Goal: Book appointment/travel/reservation

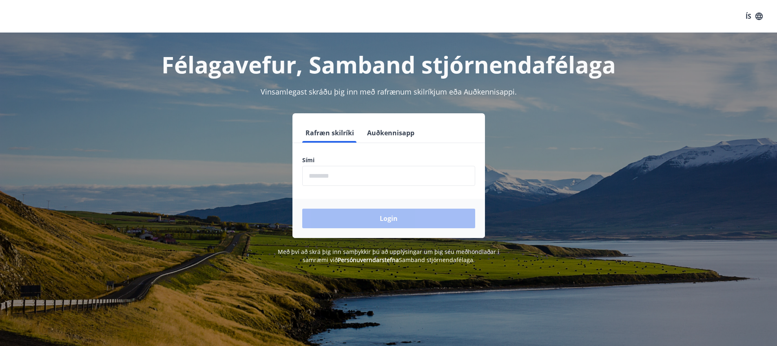
click at [392, 130] on button "Auðkennisapp" at bounding box center [391, 133] width 54 height 20
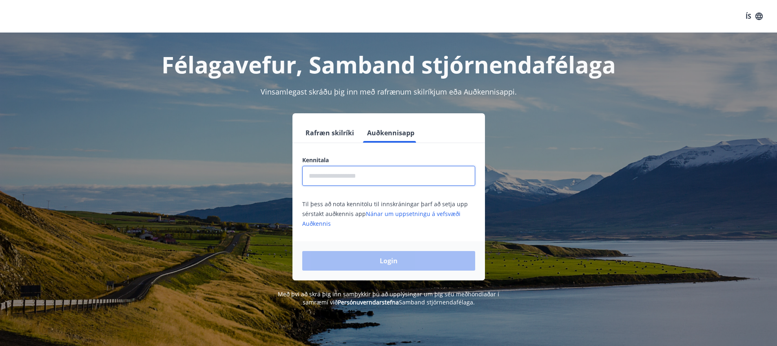
click at [360, 176] on input "text" at bounding box center [388, 176] width 173 height 20
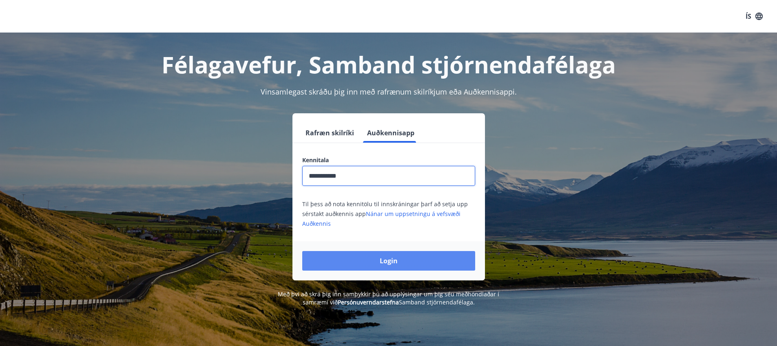
type input "**********"
click at [392, 260] on button "Login" at bounding box center [388, 261] width 173 height 20
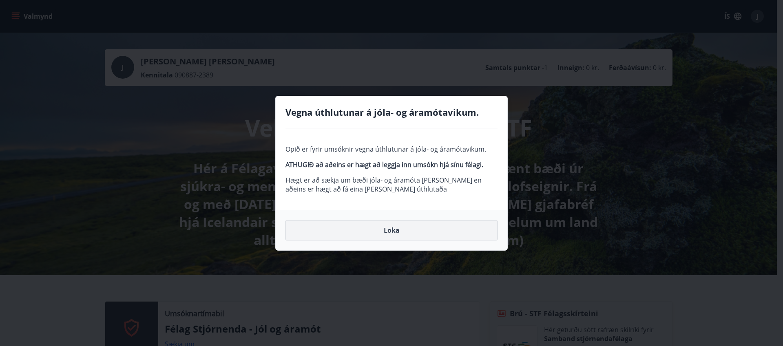
click at [389, 232] on button "Loka" at bounding box center [391, 230] width 212 height 20
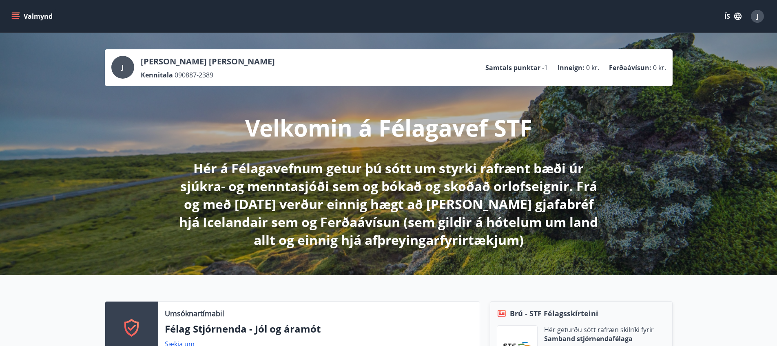
click at [17, 19] on icon "menu" at bounding box center [15, 16] width 8 height 8
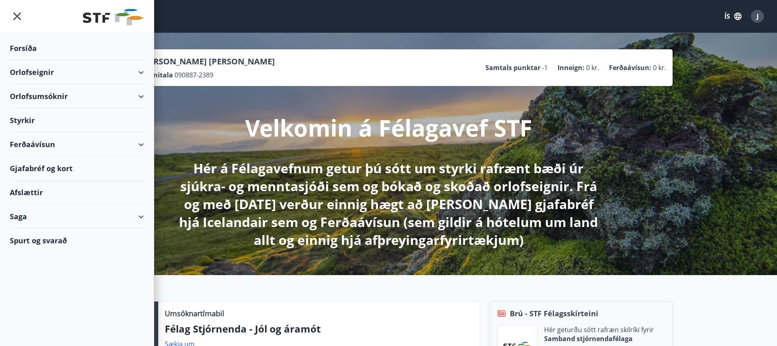
click at [140, 97] on div "Orlofsumsóknir" at bounding box center [77, 96] width 134 height 24
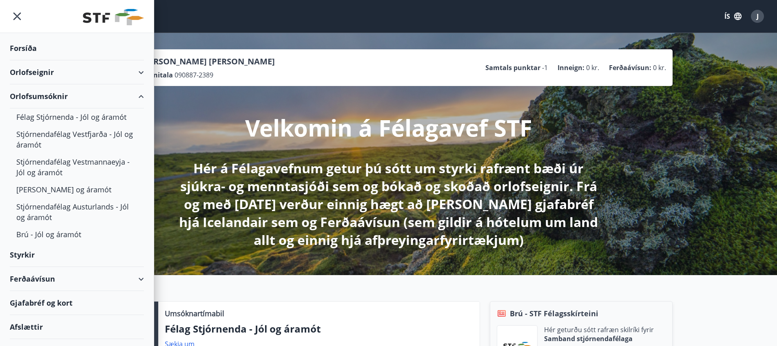
click at [138, 96] on icon at bounding box center [141, 97] width 10 height 10
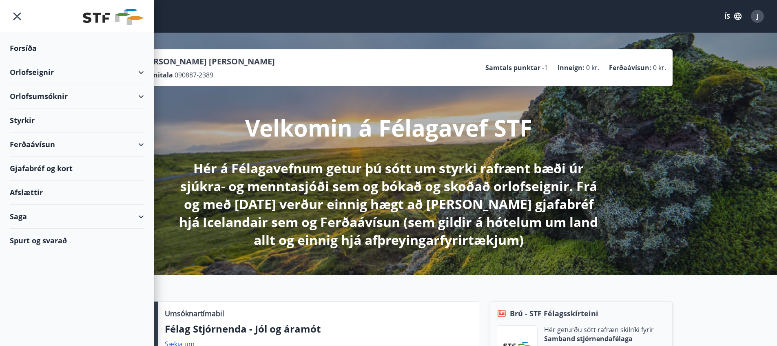
click at [139, 71] on div "Orlofseignir" at bounding box center [77, 72] width 134 height 24
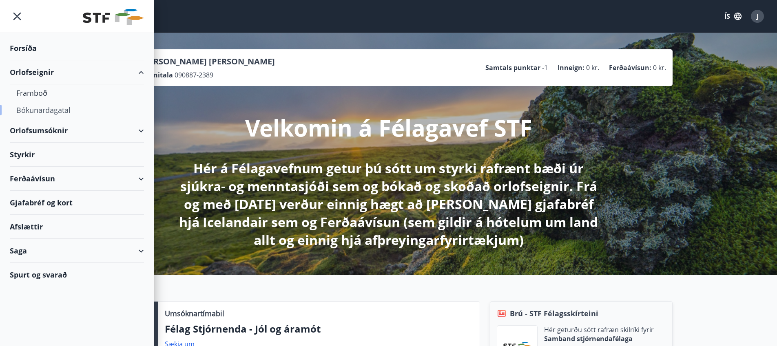
click at [30, 108] on div "Bókunardagatal" at bounding box center [76, 110] width 121 height 17
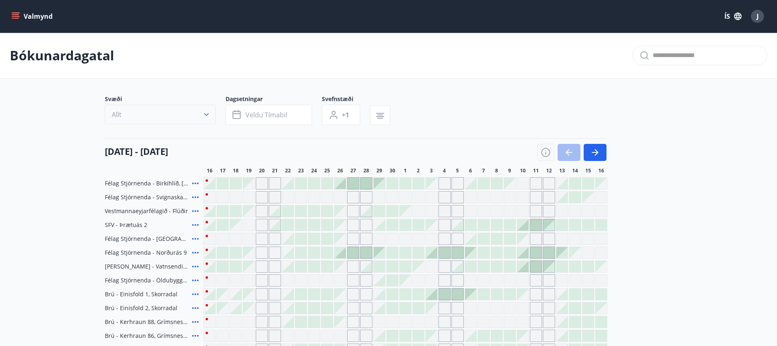
click at [162, 114] on button "Allt" at bounding box center [160, 115] width 111 height 20
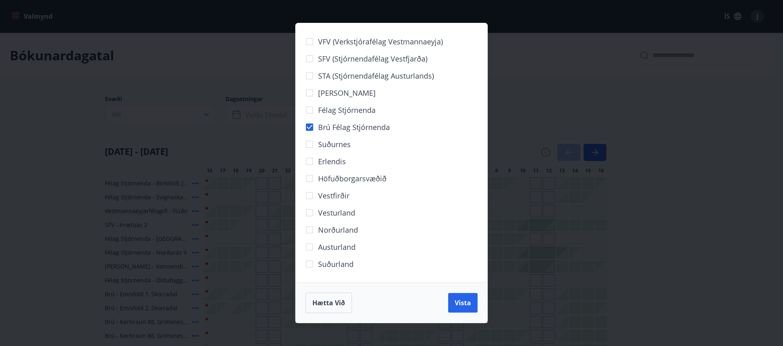
click at [462, 303] on span "Vista" at bounding box center [463, 302] width 16 height 9
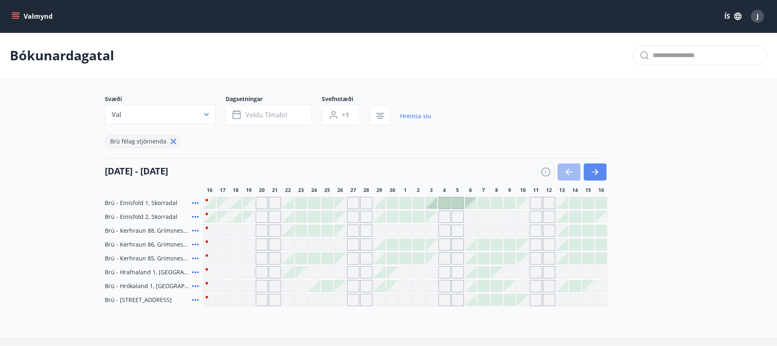
click at [598, 170] on icon "button" at bounding box center [595, 172] width 10 height 10
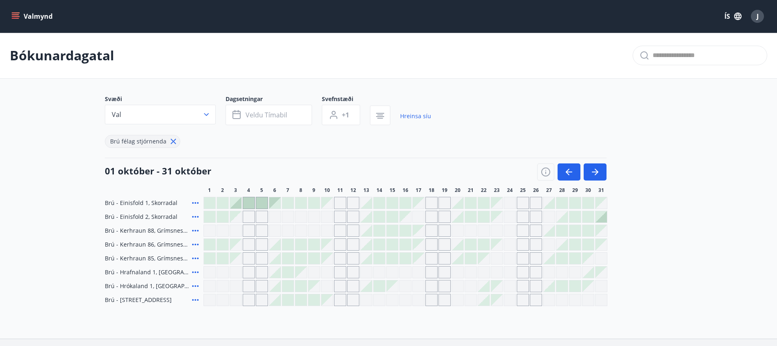
click at [401, 231] on div at bounding box center [405, 230] width 11 height 11
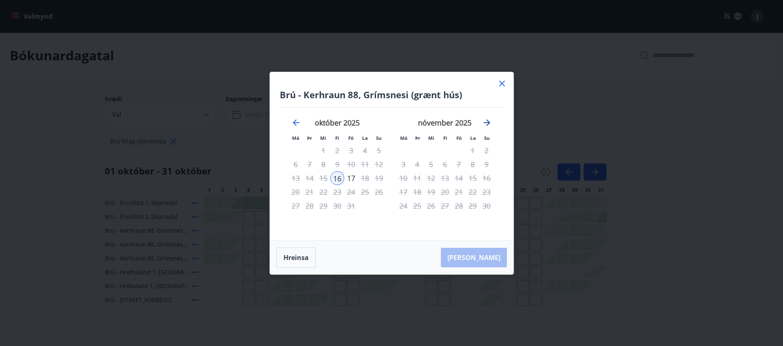
click at [487, 122] on icon "Move forward to switch to the next month." at bounding box center [487, 122] width 7 height 7
click at [503, 84] on icon at bounding box center [502, 84] width 6 height 6
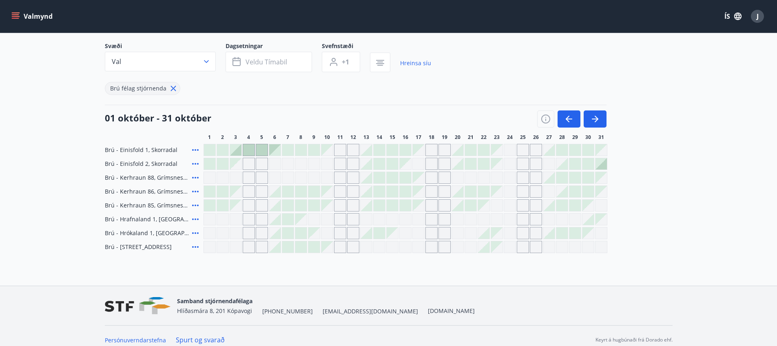
scroll to position [60, 0]
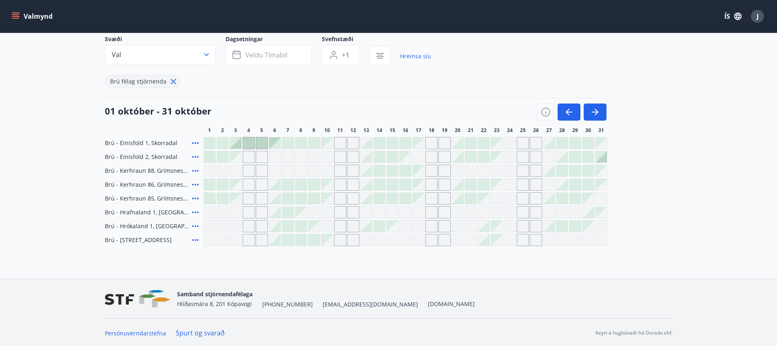
click at [192, 172] on icon at bounding box center [195, 171] width 10 height 10
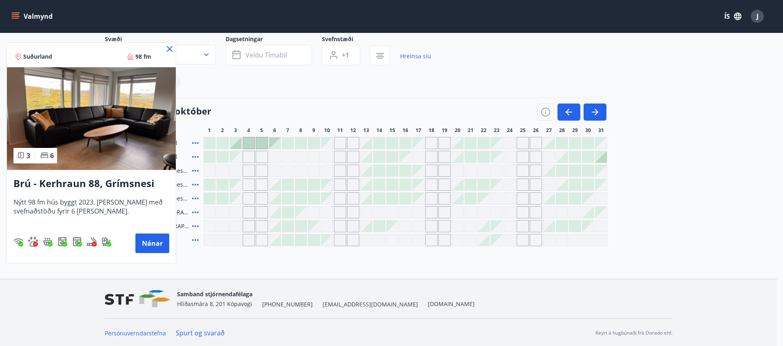
click at [169, 51] on icon at bounding box center [170, 49] width 10 height 10
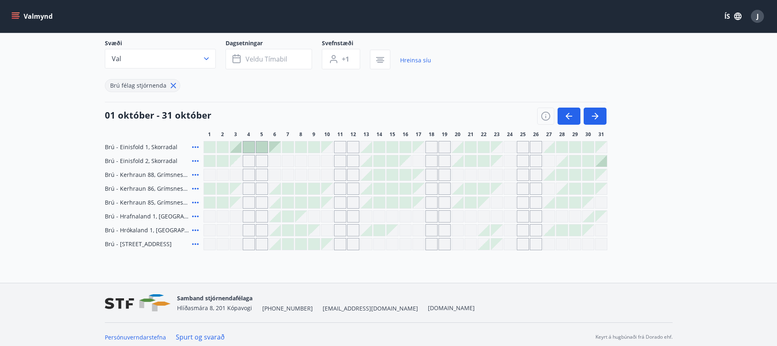
scroll to position [0, 0]
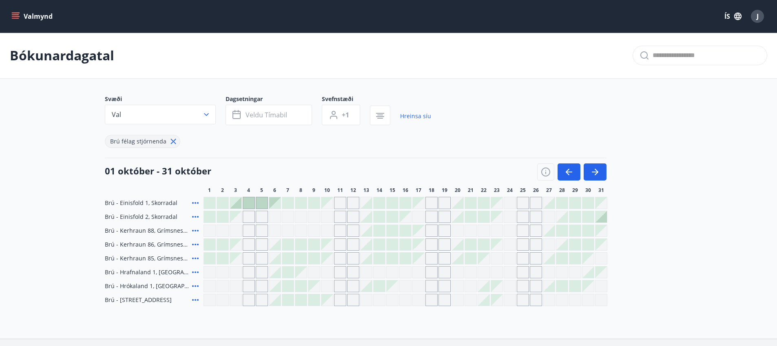
click at [33, 14] on button "Valmynd" at bounding box center [33, 16] width 46 height 15
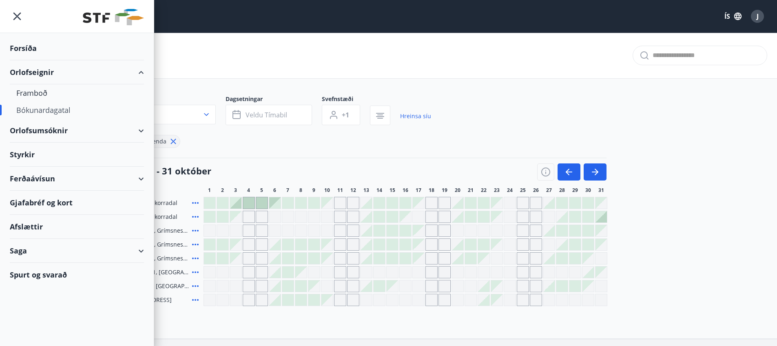
click at [53, 132] on div "Orlofsumsóknir" at bounding box center [77, 131] width 134 height 24
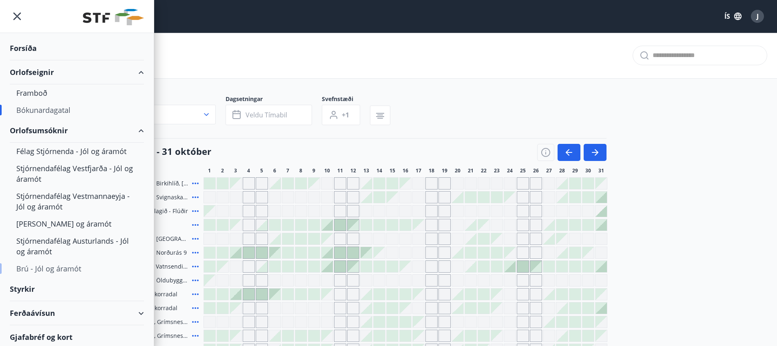
click at [48, 270] on div "Brú - Jól og áramót" at bounding box center [76, 268] width 121 height 17
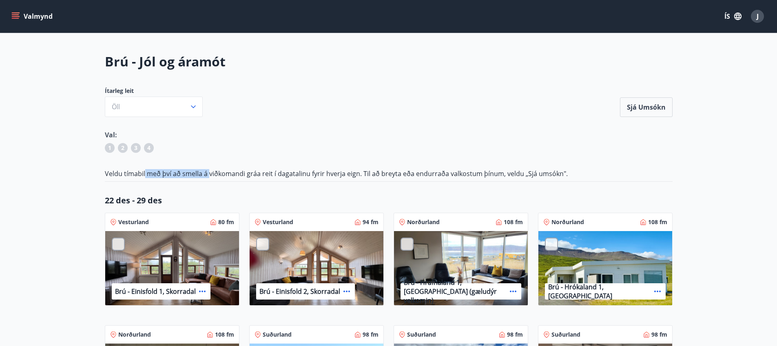
drag, startPoint x: 144, startPoint y: 176, endPoint x: 224, endPoint y: 176, distance: 79.9
click at [214, 176] on p "Veldu tímabil með því að smella á viðkomandi gráa reit í dagatalinu fyrir hverj…" at bounding box center [389, 173] width 568 height 9
click at [231, 176] on p "Veldu tímabil með því að smella á viðkomandi gráa reit í dagatalinu fyrir hverj…" at bounding box center [389, 173] width 568 height 9
click at [191, 110] on icon "button" at bounding box center [193, 107] width 8 height 8
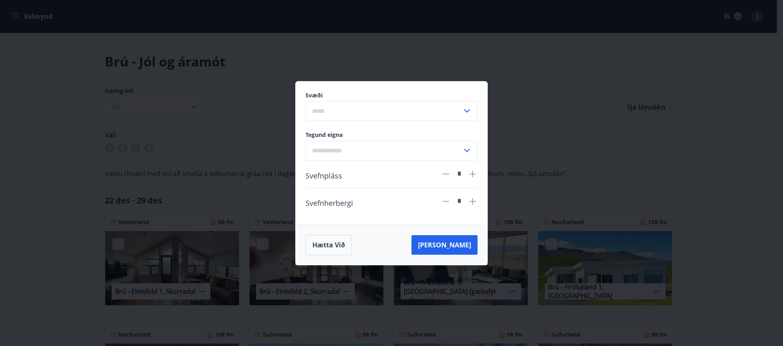
click at [362, 108] on input "text" at bounding box center [383, 111] width 157 height 20
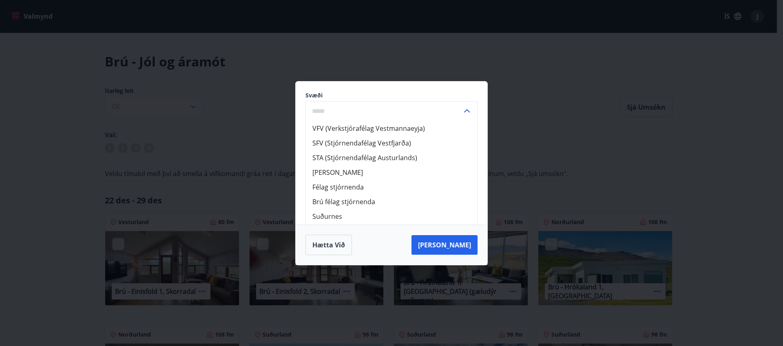
click at [616, 105] on div "Svæði VFV (Verkstjórafélag Vestmannaeyja) SFV (Stjórnendafélag Vestfjarða) STA …" at bounding box center [391, 173] width 783 height 346
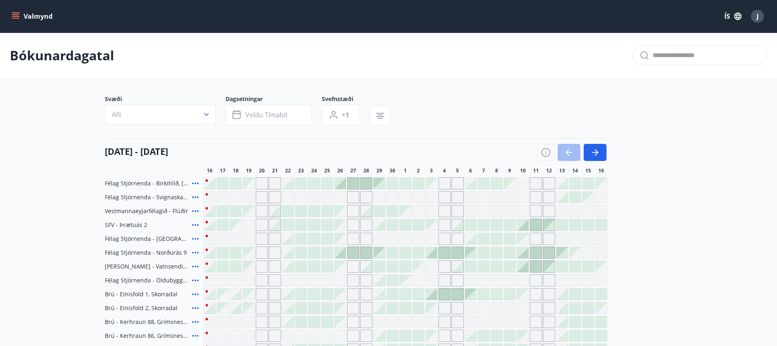
click at [14, 16] on icon "menu" at bounding box center [16, 16] width 9 height 1
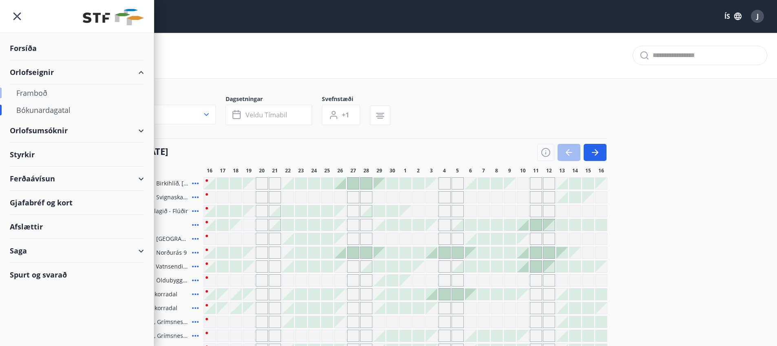
click at [37, 95] on div "Framboð" at bounding box center [76, 92] width 121 height 17
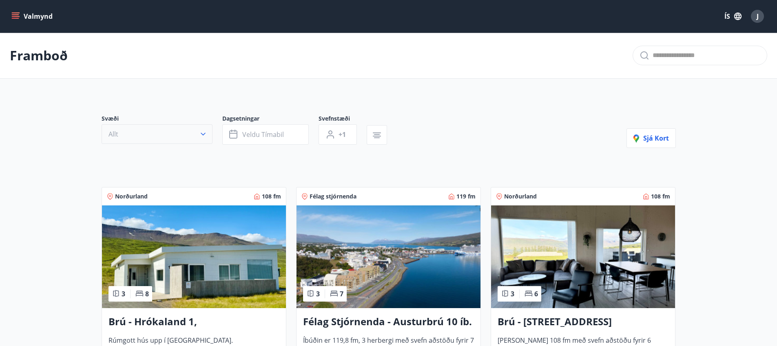
click at [186, 132] on button "Allt" at bounding box center [157, 134] width 111 height 20
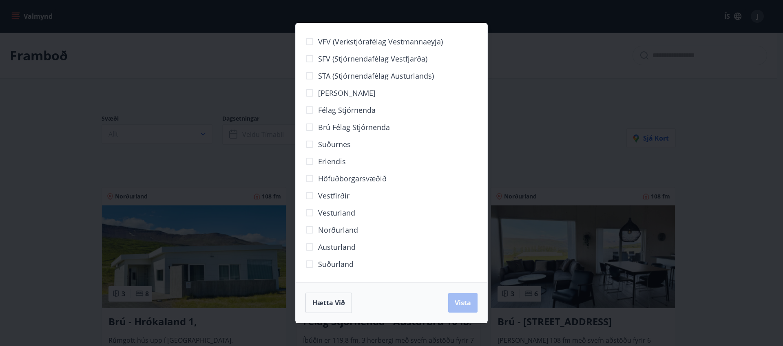
click at [334, 128] on span "Brú félag stjórnenda" at bounding box center [354, 127] width 72 height 11
click at [462, 303] on span "Vista" at bounding box center [463, 302] width 16 height 9
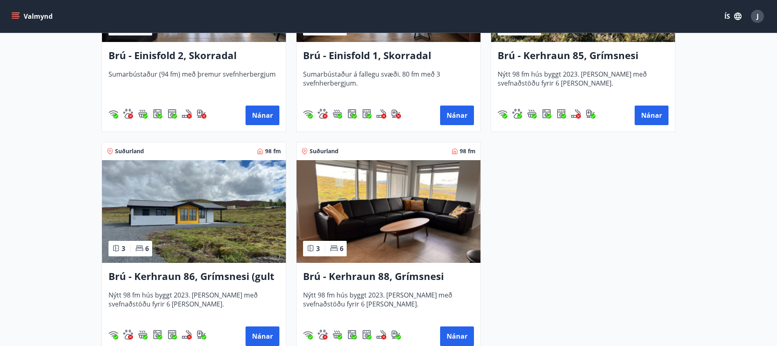
scroll to position [569, 0]
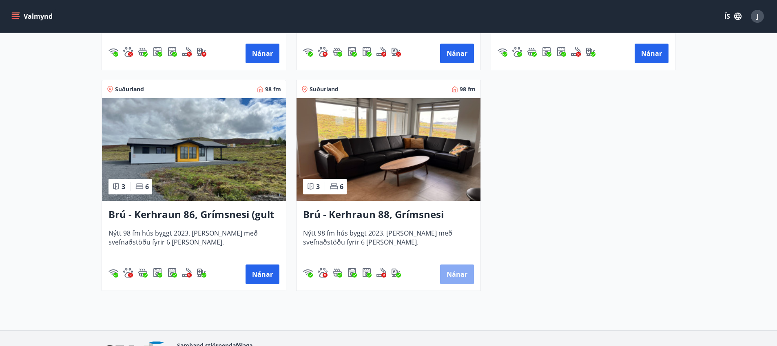
click at [461, 270] on button "Nánar" at bounding box center [457, 275] width 34 height 20
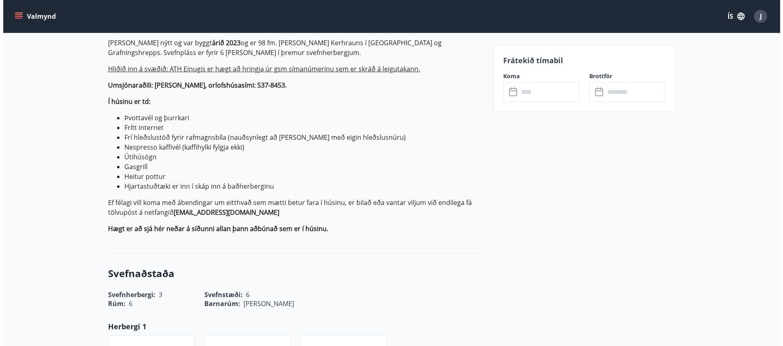
scroll to position [272, 0]
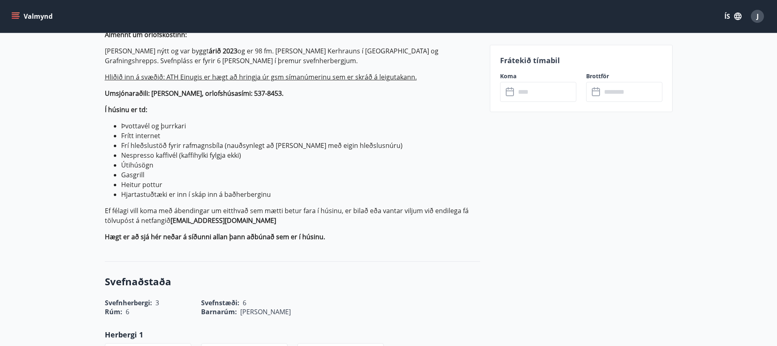
click at [553, 93] on input "text" at bounding box center [545, 92] width 61 height 20
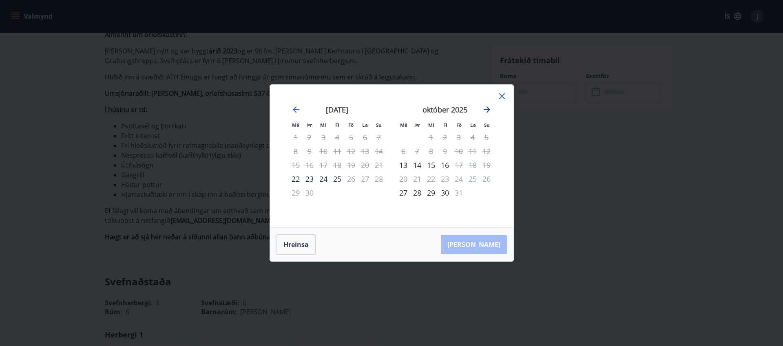
click at [489, 110] on icon "Move forward to switch to the next month." at bounding box center [487, 109] width 7 height 7
click at [473, 152] on div "8" at bounding box center [473, 151] width 14 height 14
click at [488, 151] on div "9" at bounding box center [486, 151] width 14 height 14
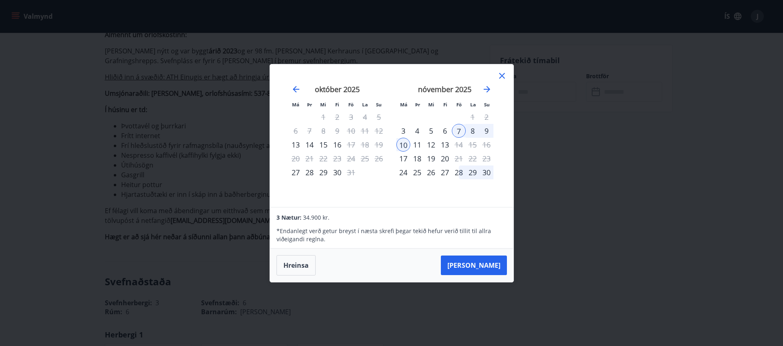
click at [486, 129] on div "9" at bounding box center [486, 131] width 14 height 14
click at [486, 131] on div "9" at bounding box center [486, 131] width 14 height 14
click at [474, 131] on div "8" at bounding box center [473, 131] width 14 height 14
click at [473, 130] on div "8" at bounding box center [473, 131] width 14 height 14
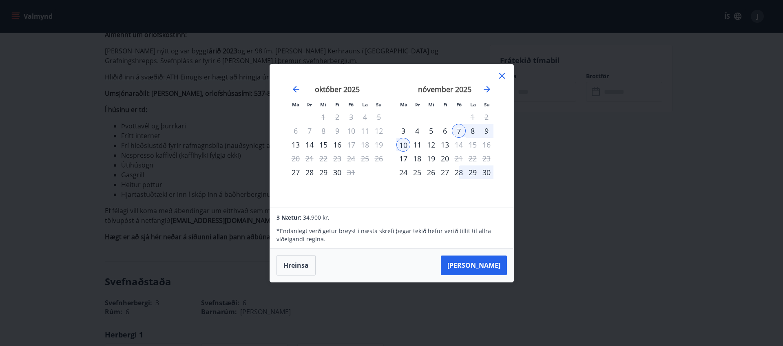
click at [472, 130] on div "8" at bounding box center [473, 131] width 14 height 14
click at [427, 131] on div "5" at bounding box center [431, 131] width 14 height 14
click at [473, 131] on div "8" at bounding box center [473, 131] width 14 height 14
drag, startPoint x: 473, startPoint y: 131, endPoint x: 458, endPoint y: 130, distance: 15.5
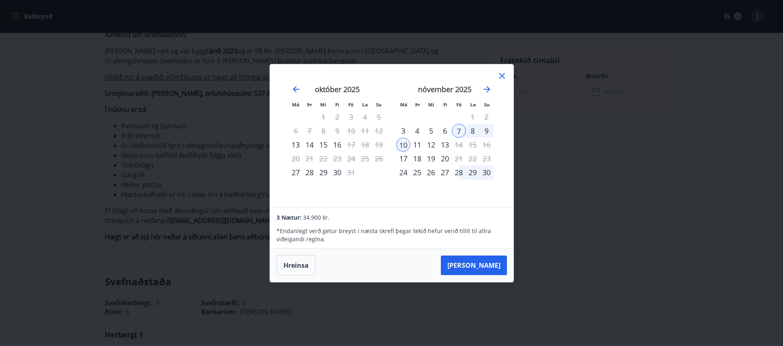
click at [473, 131] on div "8" at bounding box center [473, 131] width 14 height 14
click at [459, 131] on div "7" at bounding box center [459, 131] width 14 height 14
click at [471, 130] on div "8" at bounding box center [473, 131] width 14 height 14
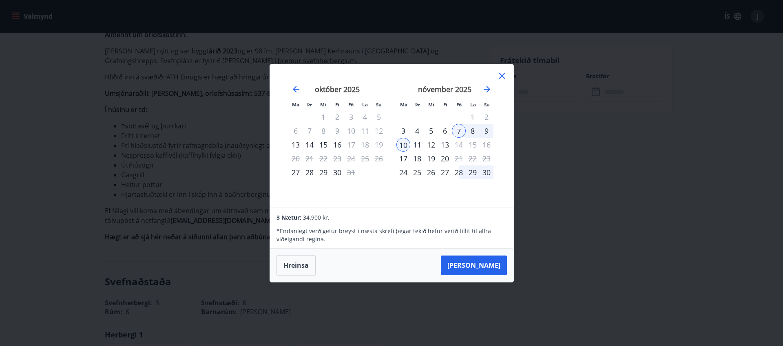
click at [471, 130] on div "8" at bounding box center [473, 131] width 14 height 14
